Goal: Navigation & Orientation: Understand site structure

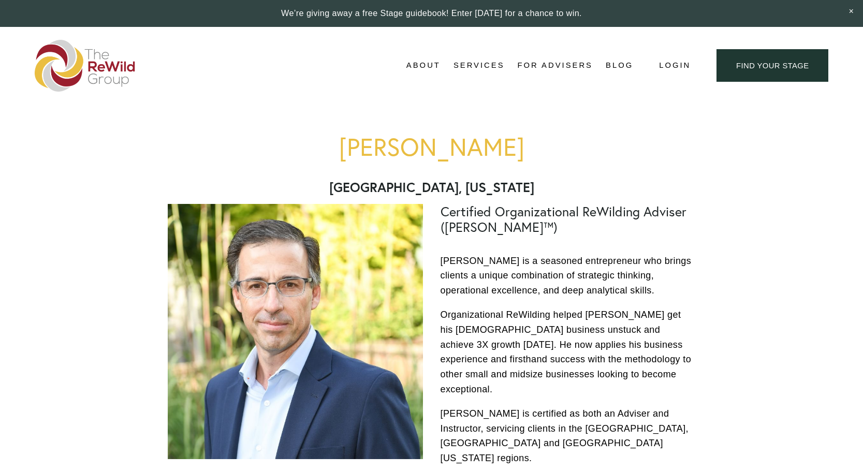
click at [0, 0] on span "For Businesses" at bounding box center [0, 0] width 0 height 0
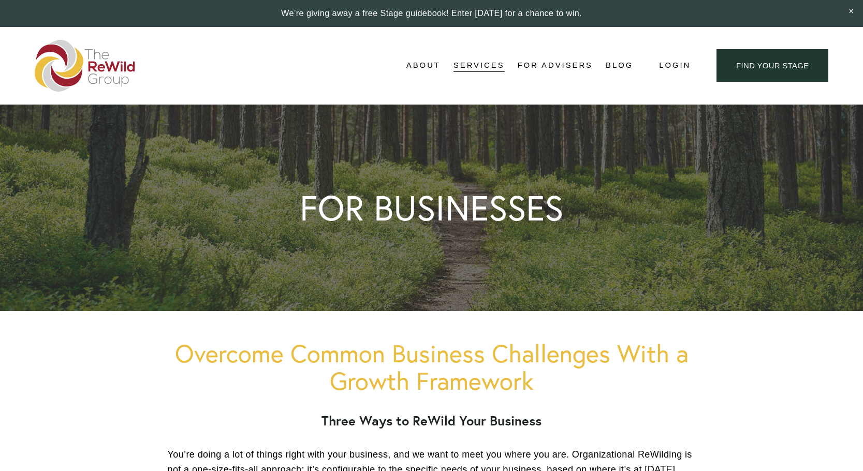
click at [0, 0] on span "About Us" at bounding box center [0, 0] width 0 height 0
